Goal: Information Seeking & Learning: Learn about a topic

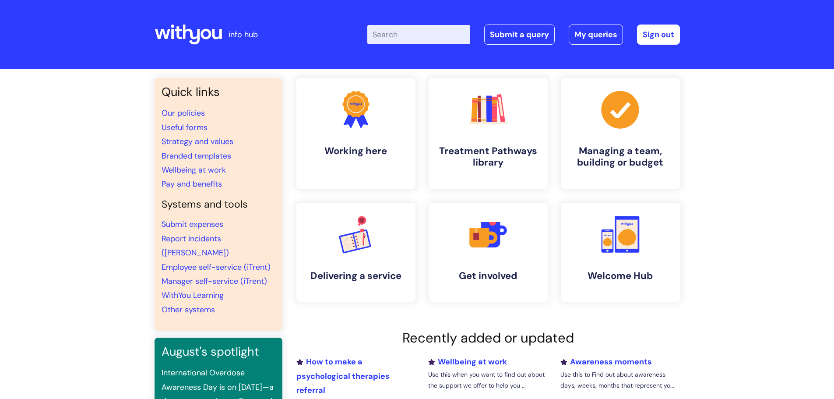
click at [584, 135] on link ".cls-1{fill:#a53144;stroke-width:0px;} Managing a team, building or budget" at bounding box center [620, 133] width 119 height 111
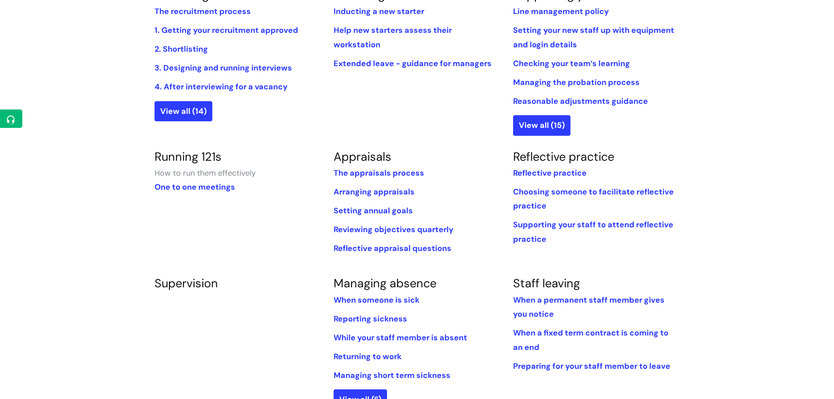
scroll to position [263, 0]
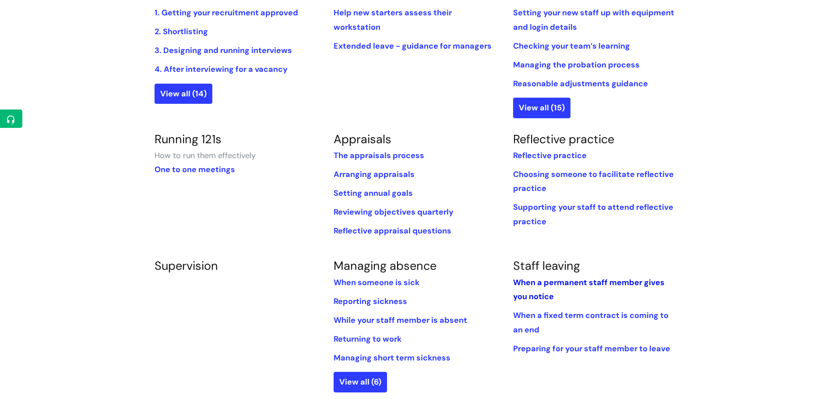
click at [549, 285] on link "When a permanent staff member gives you notice" at bounding box center [589, 289] width 152 height 25
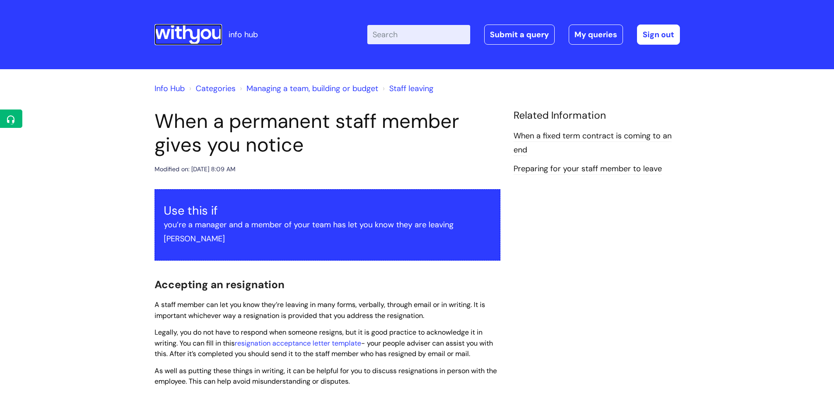
drag, startPoint x: 197, startPoint y: 35, endPoint x: 205, endPoint y: 53, distance: 19.8
click at [197, 35] on icon at bounding box center [191, 35] width 17 height 20
